Goal: Task Accomplishment & Management: Complete application form

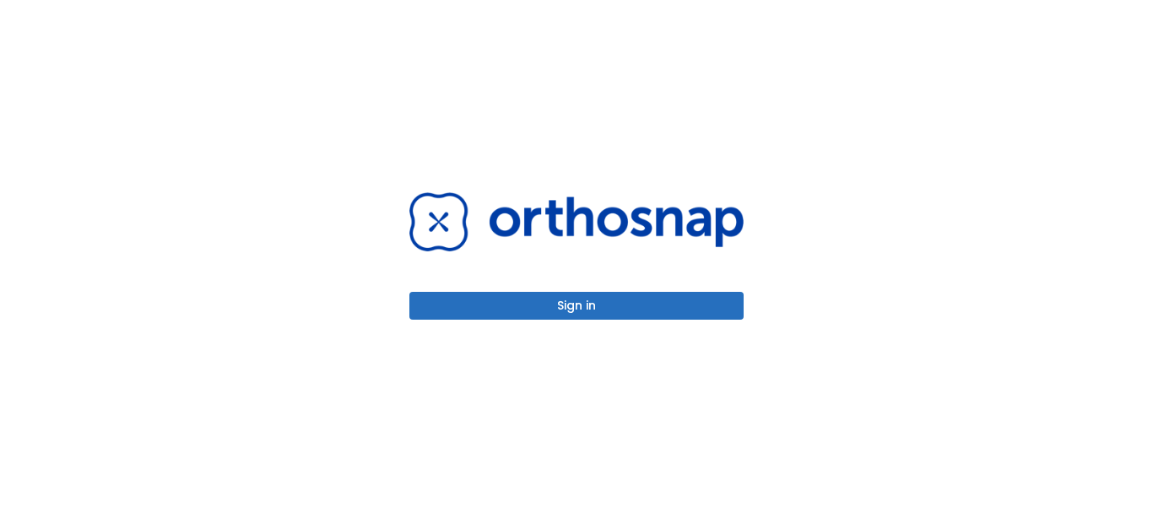
click at [473, 322] on div "Sign in" at bounding box center [576, 256] width 375 height 512
click at [511, 309] on button "Sign in" at bounding box center [576, 306] width 334 height 28
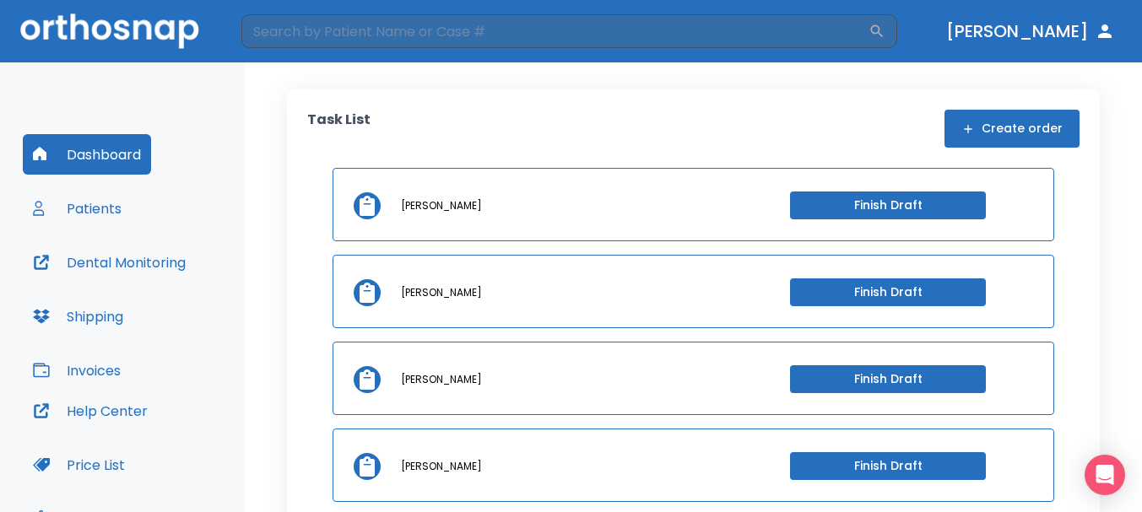
click at [844, 220] on div "[PERSON_NAME] Finish Draft" at bounding box center [692, 204] width 721 height 73
click at [849, 212] on button "Finish Draft" at bounding box center [888, 206] width 196 height 28
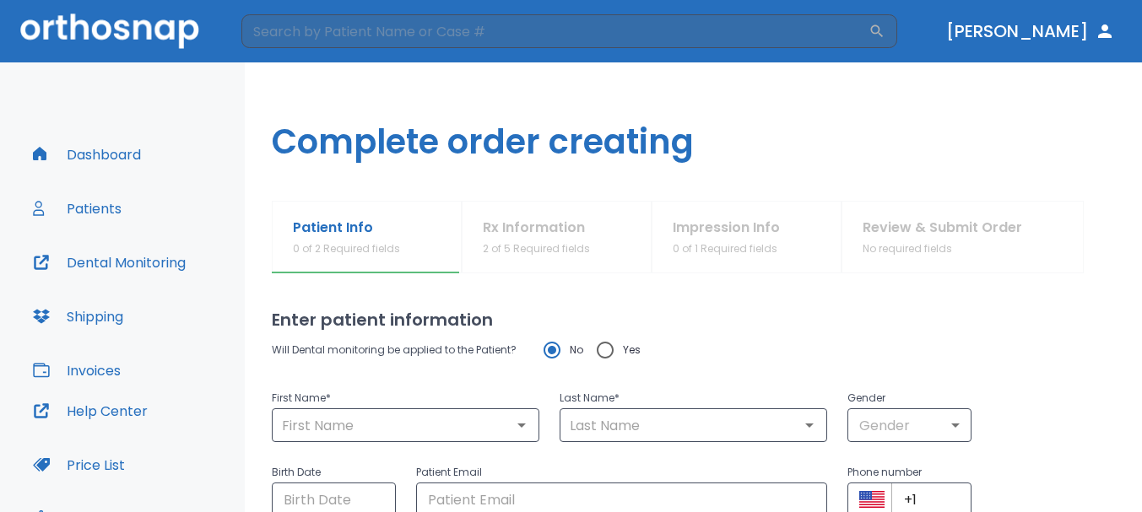
type input "[PERSON_NAME]"
type input "laisola"
type input "0"
type input "[DATE]"
type input "[EMAIL_ADDRESS][DOMAIN_NAME]"
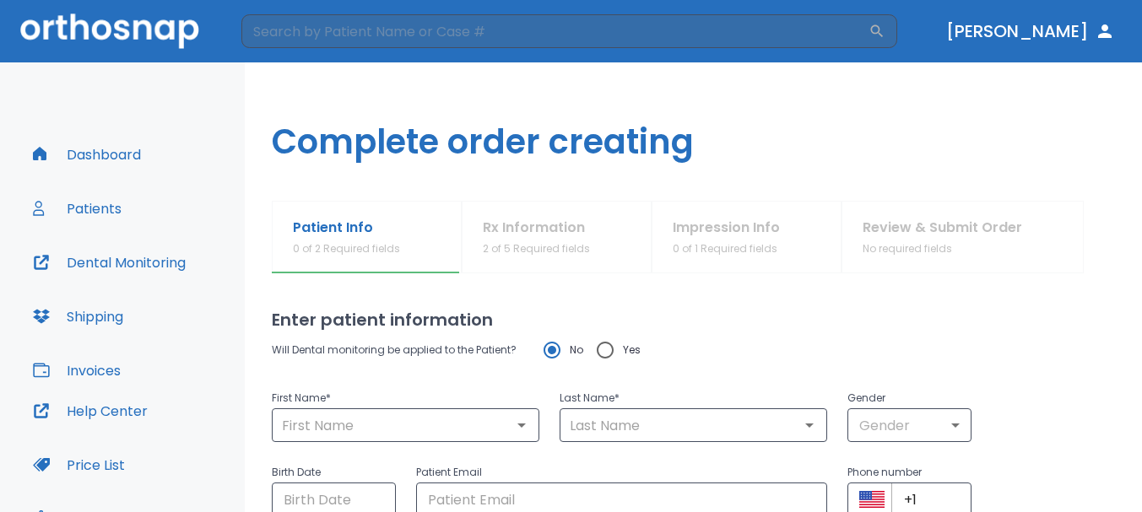
type input "[PHONE_NUMBER]"
radio input "false"
radio input "true"
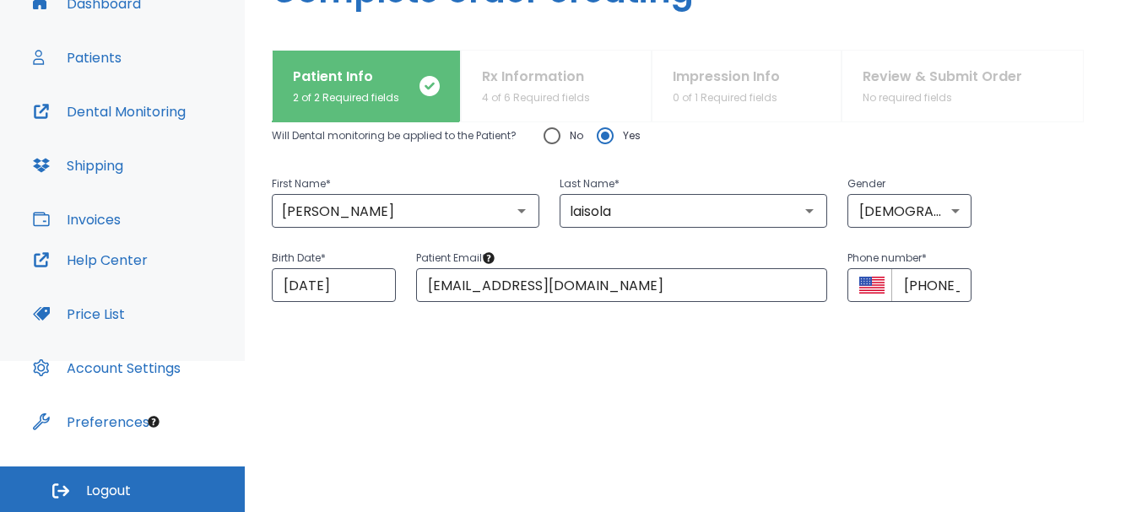
scroll to position [146, 0]
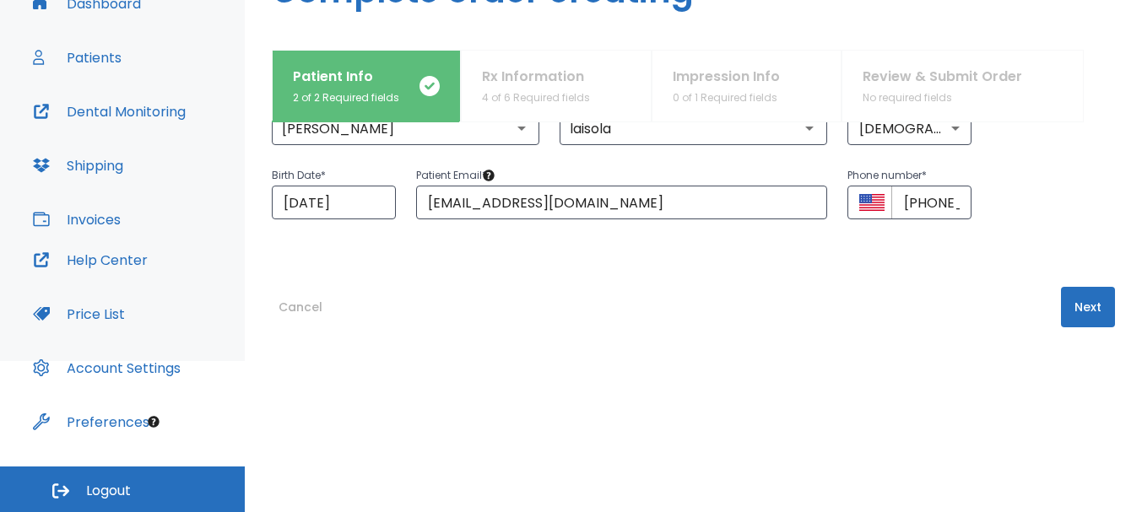
click at [1097, 301] on button "Next" at bounding box center [1088, 307] width 54 height 40
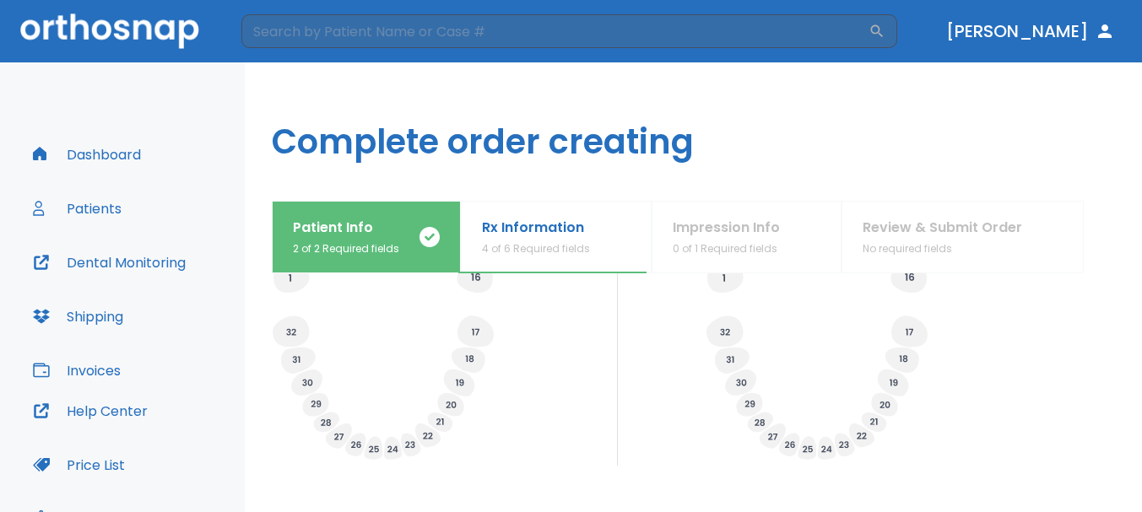
scroll to position [738, 0]
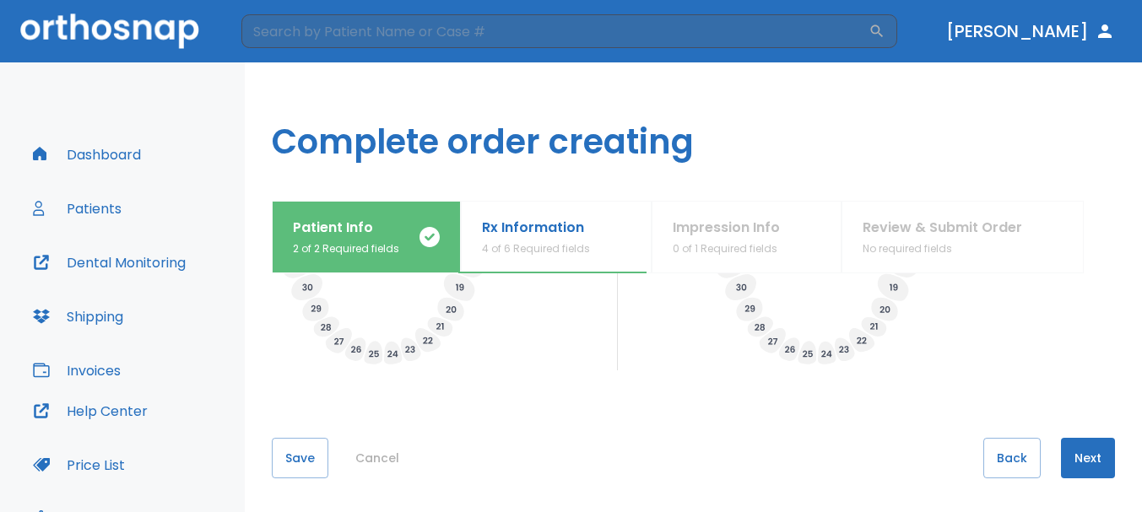
click at [1083, 462] on button "Next" at bounding box center [1088, 458] width 54 height 40
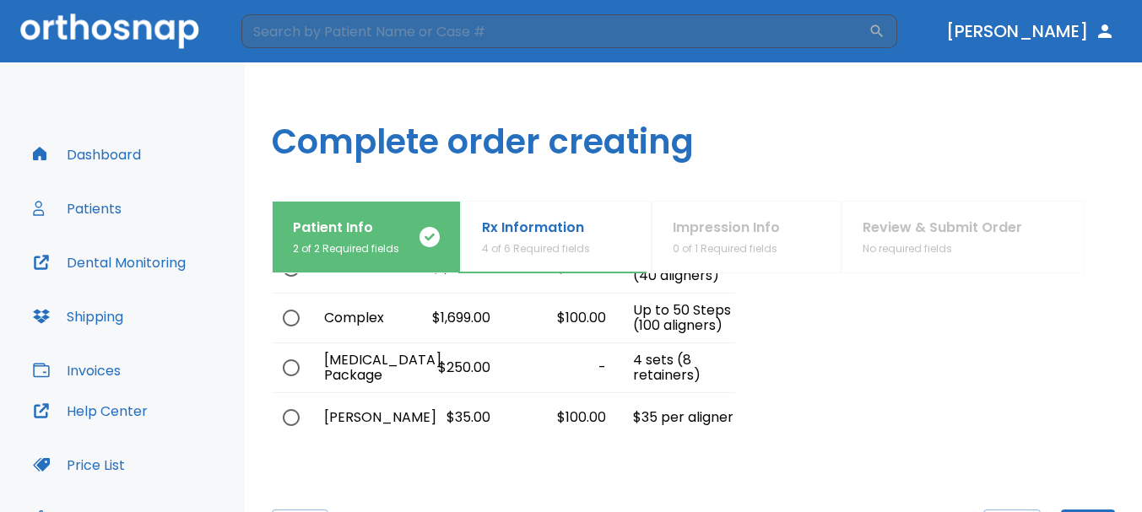
scroll to position [0, 0]
